Goal: Find specific page/section: Find specific page/section

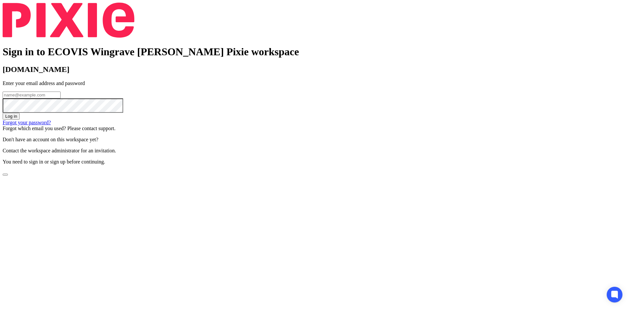
type input "karan.khanna@ecovis.co.uk"
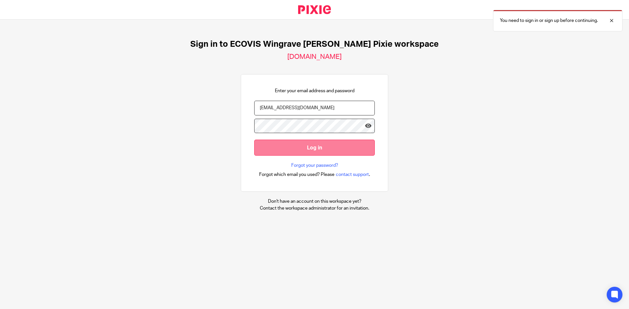
click at [318, 148] on input "Log in" at bounding box center [314, 148] width 120 height 16
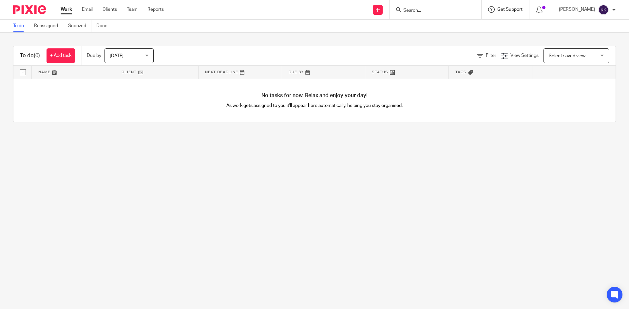
click at [522, 9] on span "Get Support" at bounding box center [509, 9] width 25 height 5
click at [577, 12] on p "Karan Khanna" at bounding box center [577, 9] width 36 height 7
click at [520, 13] on div "Get Support" at bounding box center [505, 9] width 34 height 7
click at [542, 11] on icon at bounding box center [539, 10] width 7 height 7
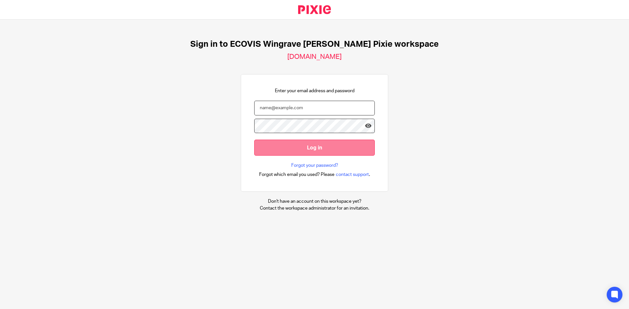
type input "[EMAIL_ADDRESS][DOMAIN_NAME]"
click at [300, 150] on input "Log in" at bounding box center [314, 148] width 120 height 16
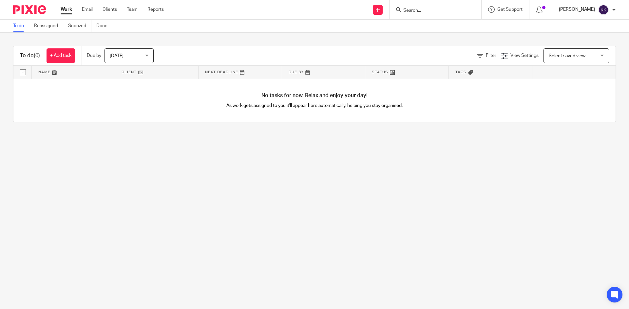
click at [577, 8] on p "[PERSON_NAME]" at bounding box center [577, 9] width 36 height 7
click at [154, 10] on link "Reports" at bounding box center [155, 9] width 16 height 7
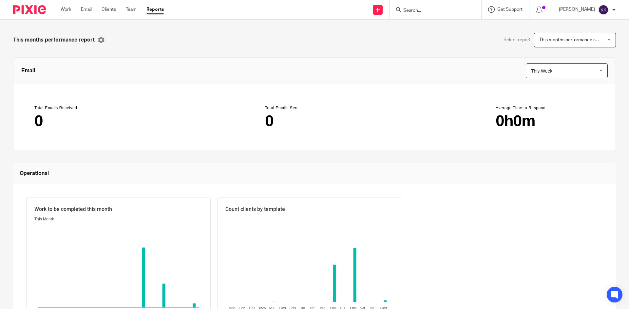
click at [494, 9] on icon at bounding box center [491, 9] width 7 height 7
